Goal: Check status: Check status

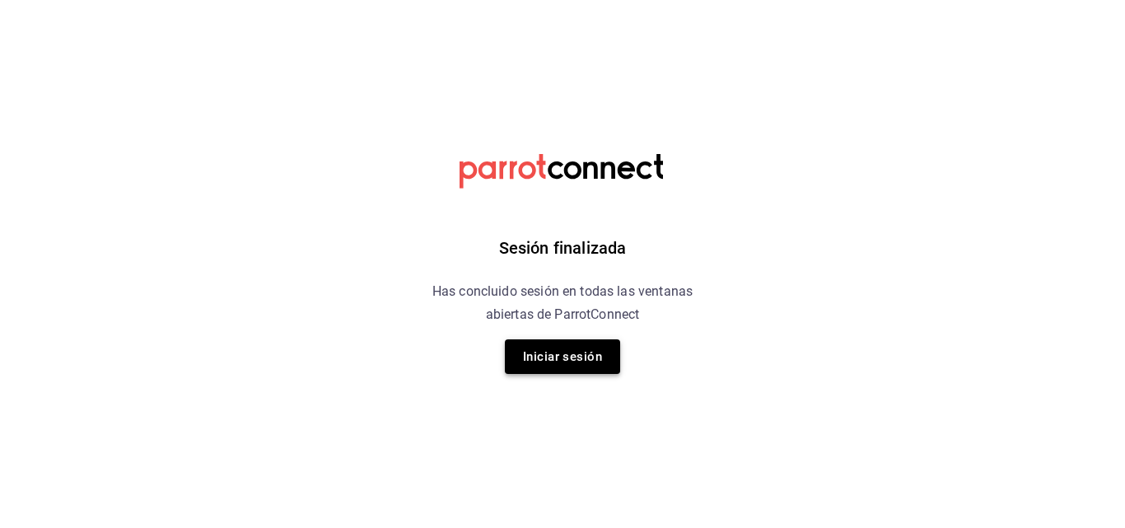
click at [589, 360] on button "Iniciar sesión" at bounding box center [562, 356] width 115 height 35
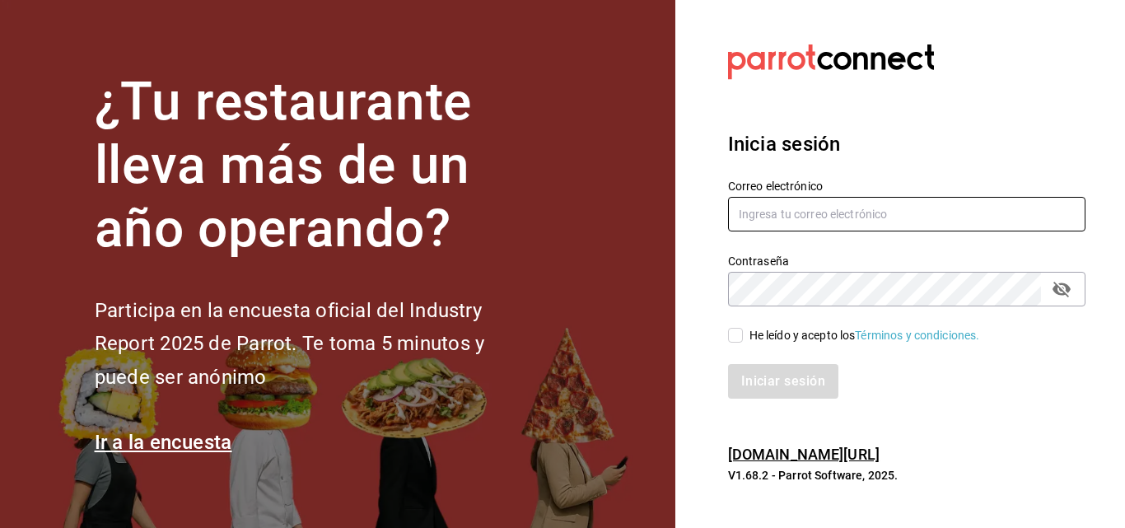
type input "[EMAIL_ADDRESS][DOMAIN_NAME]"
click at [733, 334] on input "He leído y acepto los Términos y condiciones." at bounding box center [735, 335] width 15 height 15
checkbox input "true"
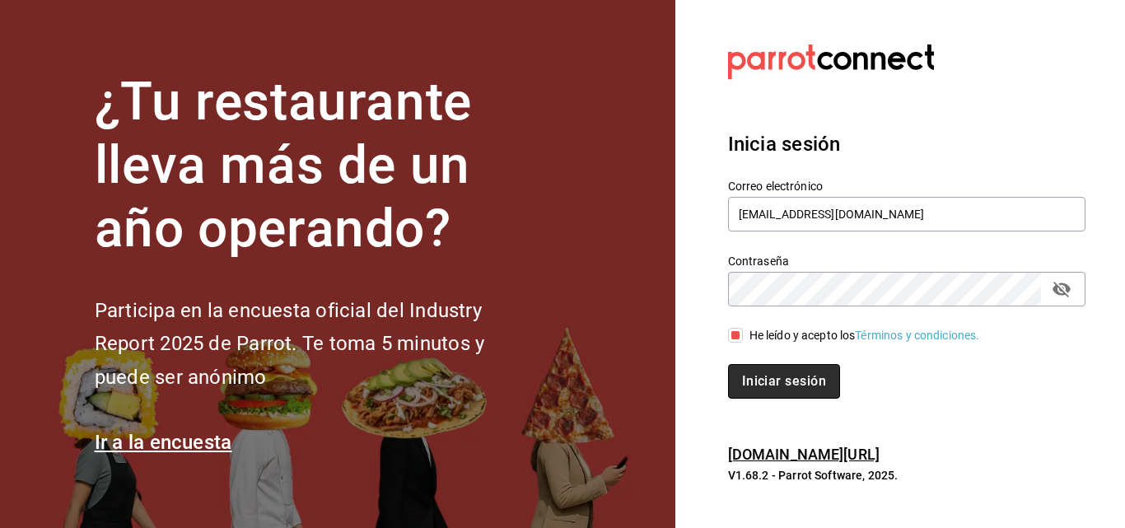
click at [767, 385] on button "Iniciar sesión" at bounding box center [784, 381] width 112 height 35
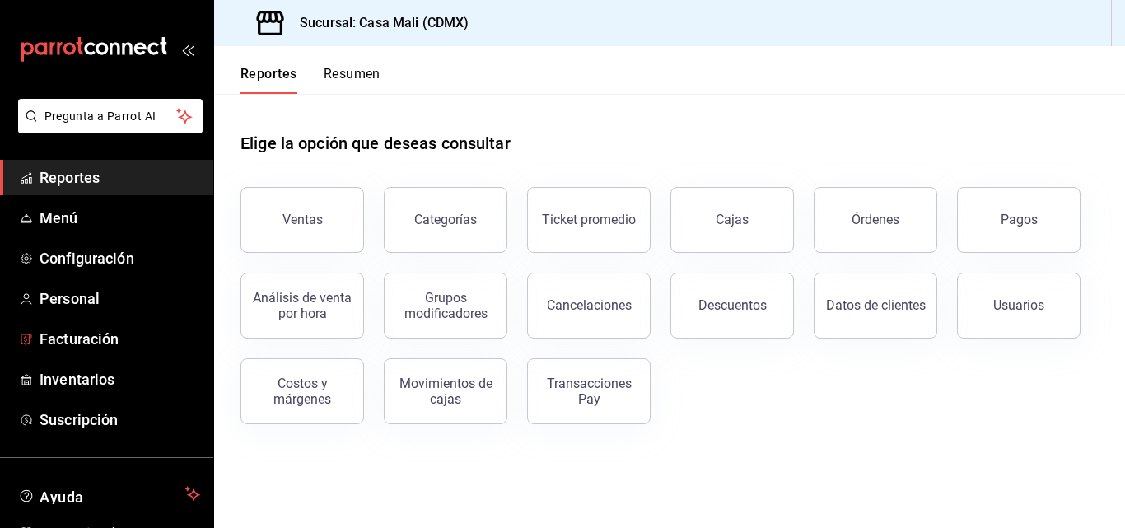
click at [63, 380] on span "Inventarios" at bounding box center [120, 379] width 161 height 22
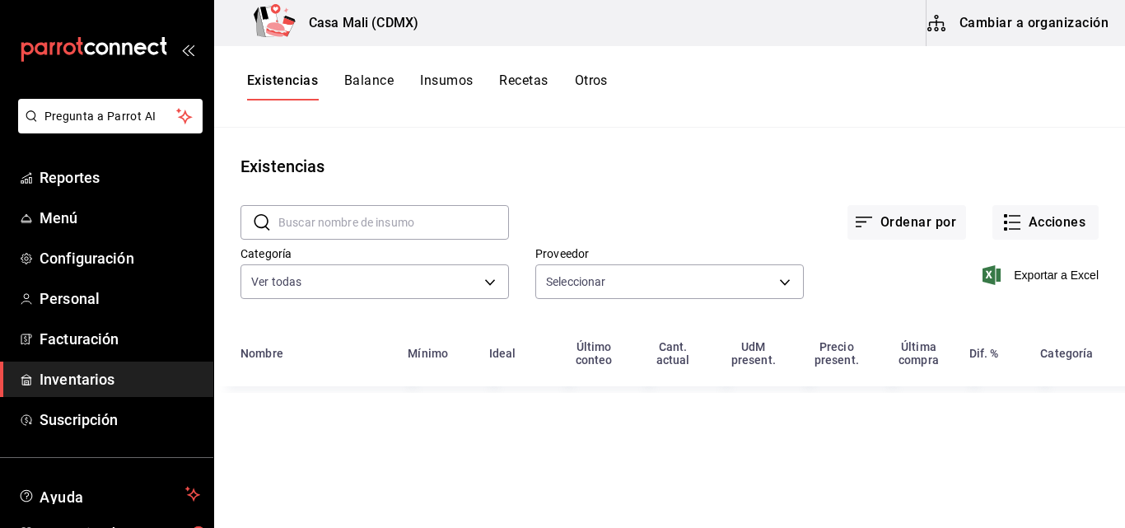
type input "d0079c8d-5b9f-4022-86fc-4db7b52d2248,13a7fb85-f5cb-4533-a1fe-fc2f79320132,96137…"
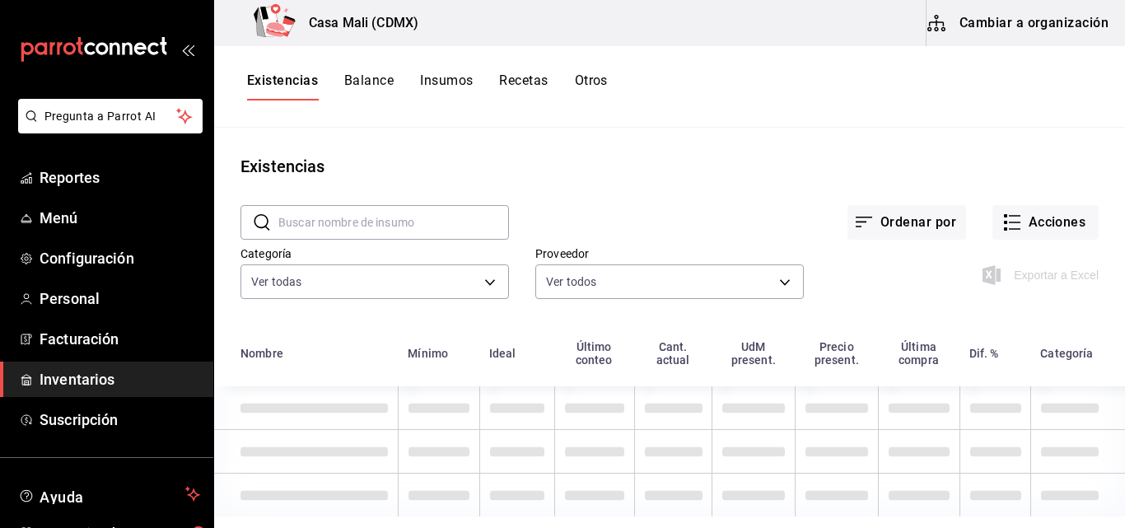
click at [522, 85] on button "Recetas" at bounding box center [523, 86] width 49 height 28
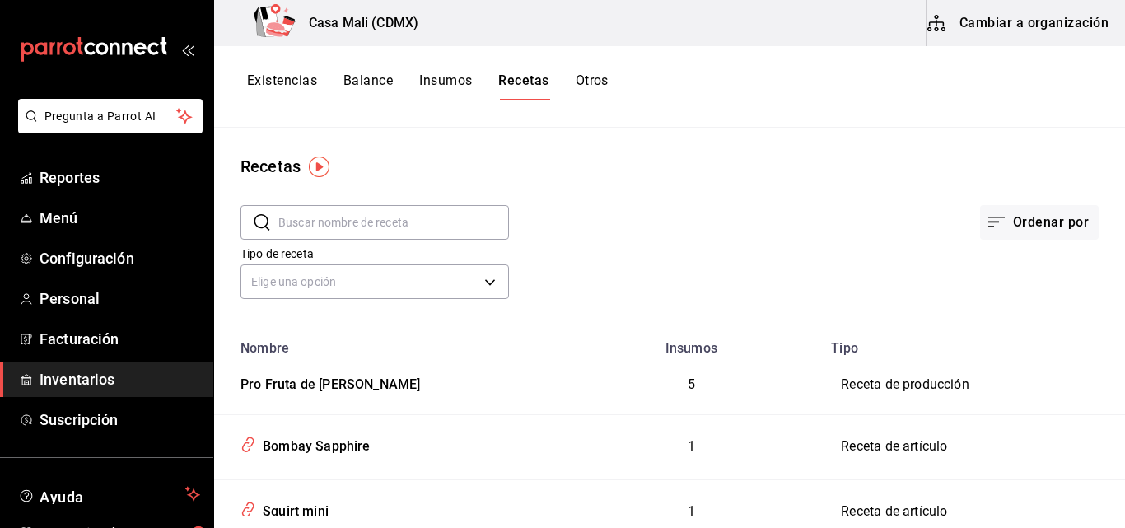
click at [335, 226] on input "text" at bounding box center [393, 222] width 231 height 33
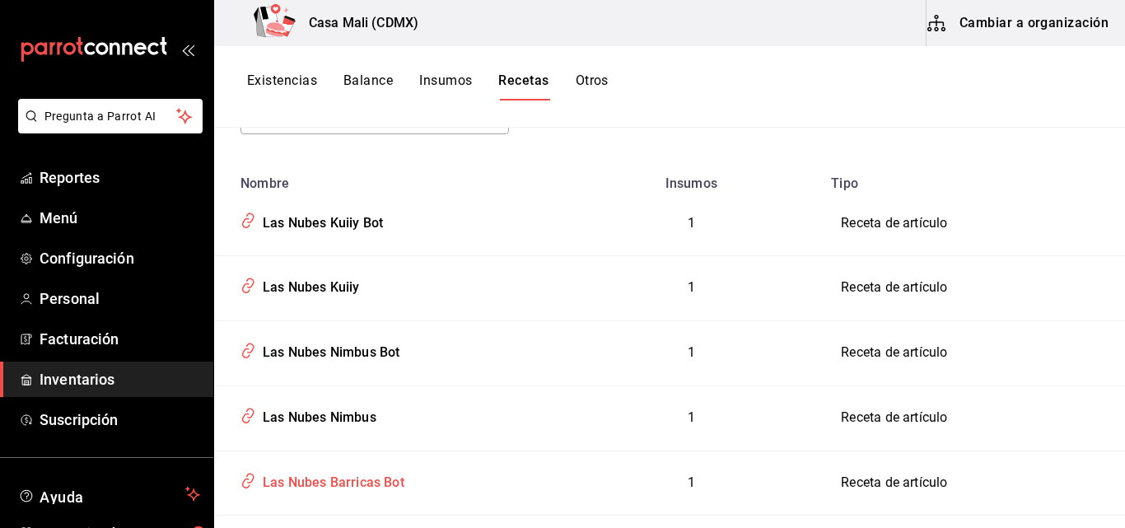
scroll to position [247, 0]
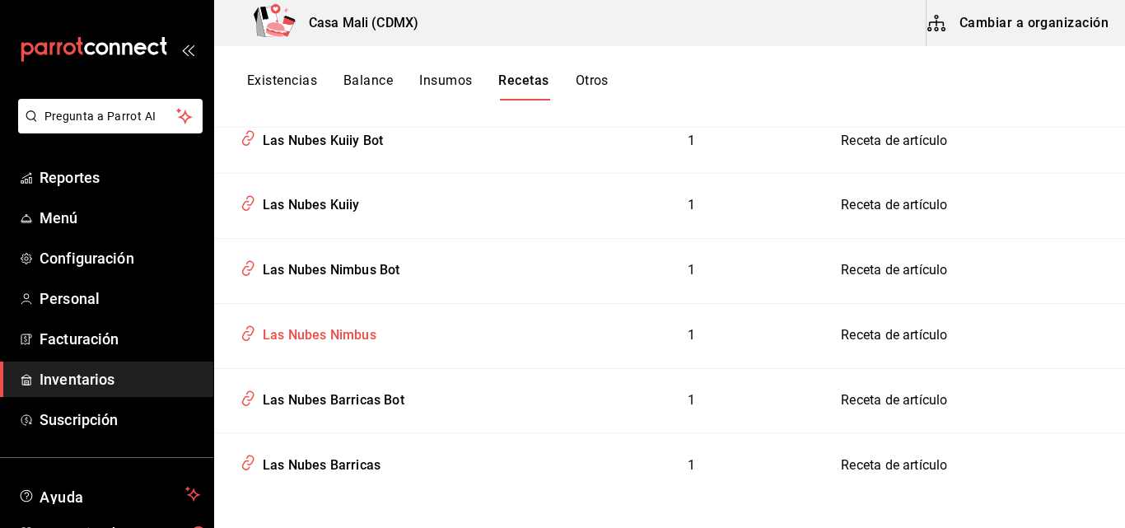
type input "LAS"
click at [362, 332] on div "Las Nubes Nimbus" at bounding box center [316, 333] width 120 height 26
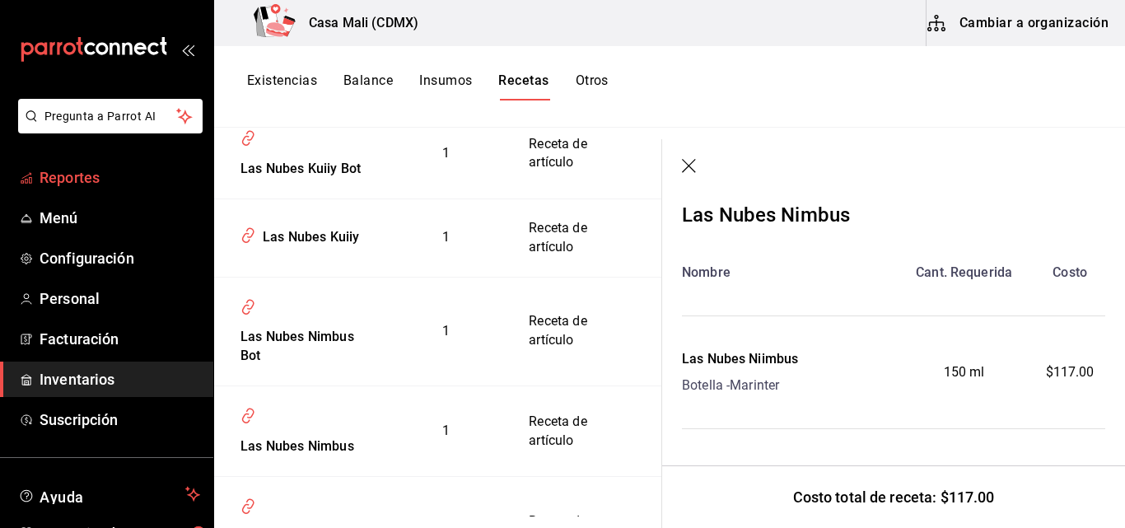
click at [89, 180] on span "Reportes" at bounding box center [120, 177] width 161 height 22
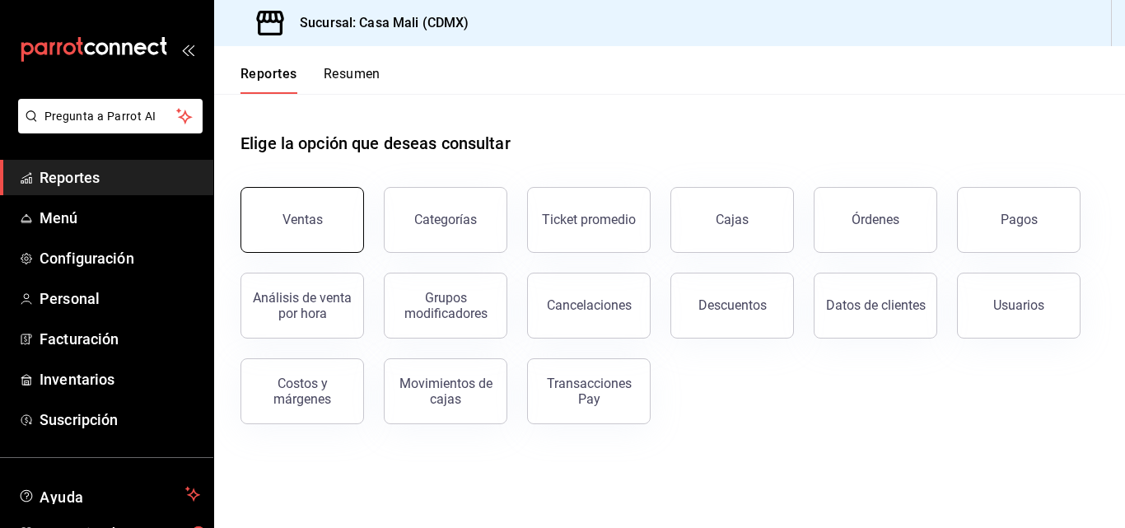
click at [320, 223] on div "Ventas" at bounding box center [302, 220] width 40 height 16
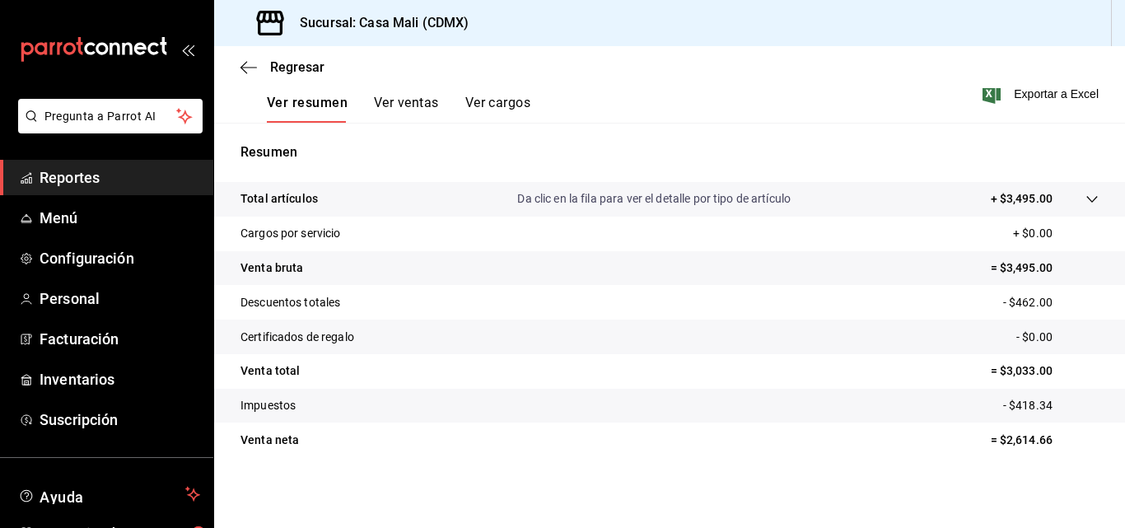
scroll to position [261, 0]
